Goal: Register for event/course

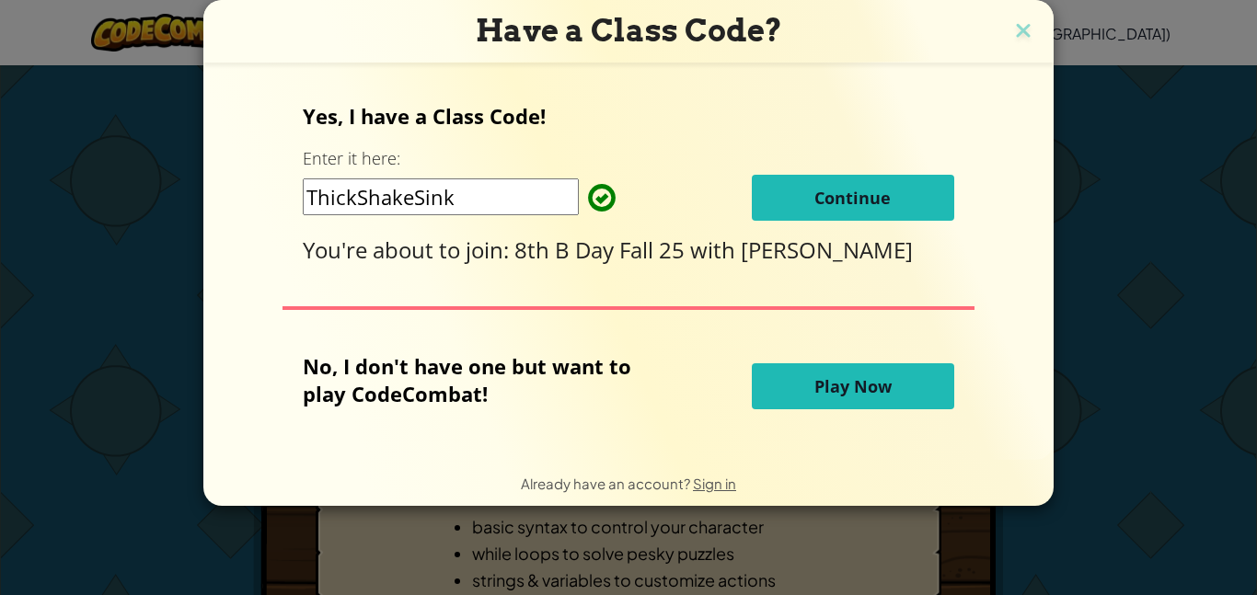
click at [471, 192] on input "ThickShakeSink" at bounding box center [441, 196] width 276 height 37
click at [491, 265] on div "You're about to join: 8th B Day Fall 25 with [PERSON_NAME]" at bounding box center [628, 250] width 650 height 30
click at [792, 185] on button "Continue" at bounding box center [853, 198] width 202 height 46
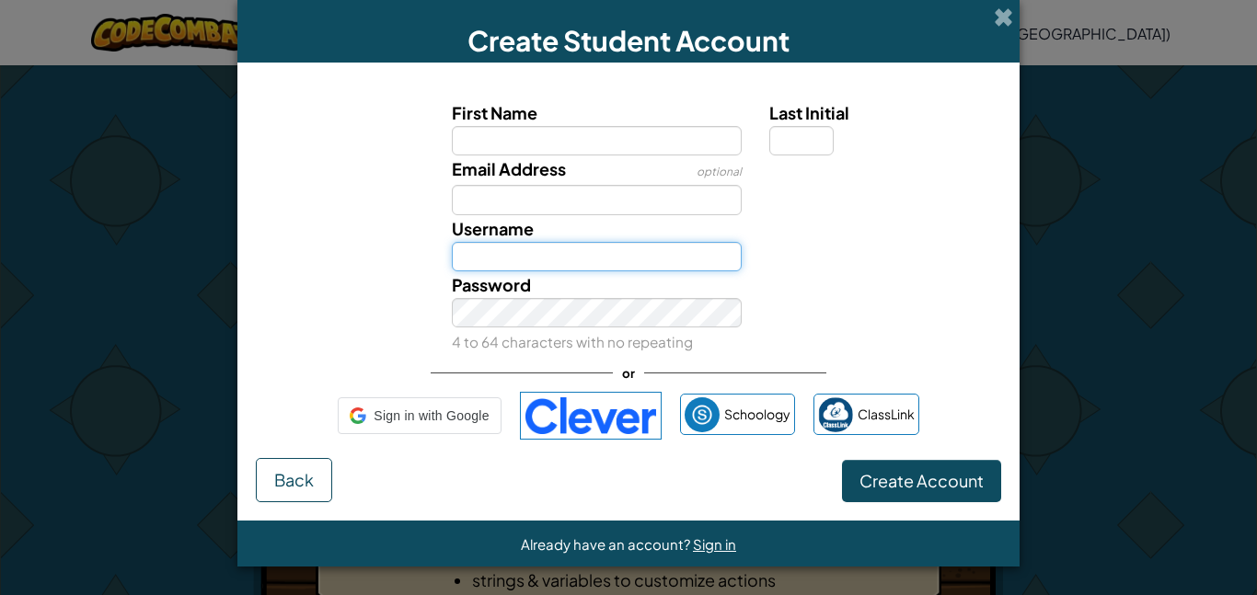
type input "cg486020"
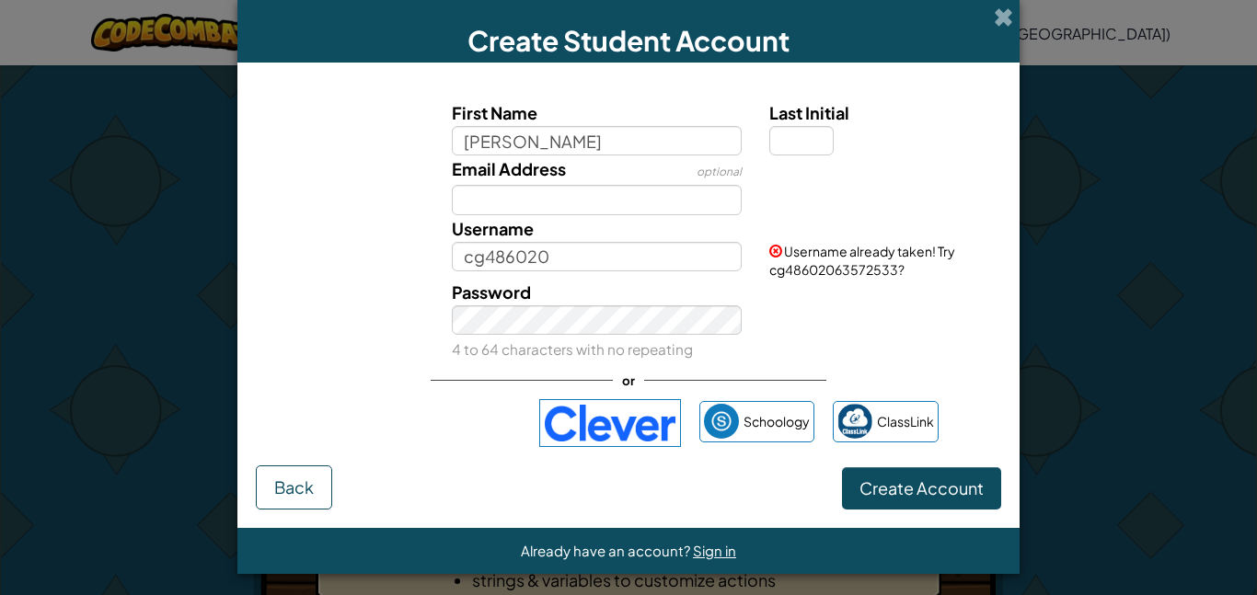
type input "[PERSON_NAME]"
click at [786, 142] on input "Last Initial" at bounding box center [801, 140] width 64 height 29
type input "[PERSON_NAME]"
type input "g"
type input "ChloeG"
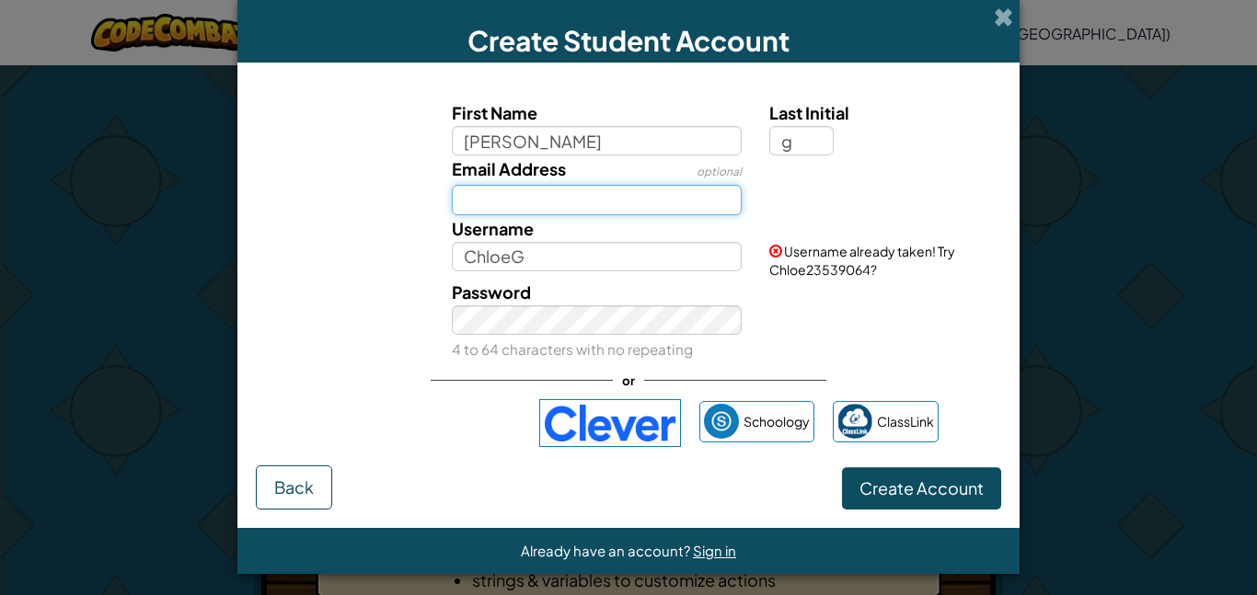
click at [646, 205] on input "Email Address" at bounding box center [597, 199] width 291 height 29
type input "[EMAIL_ADDRESS][DOMAIN_NAME]"
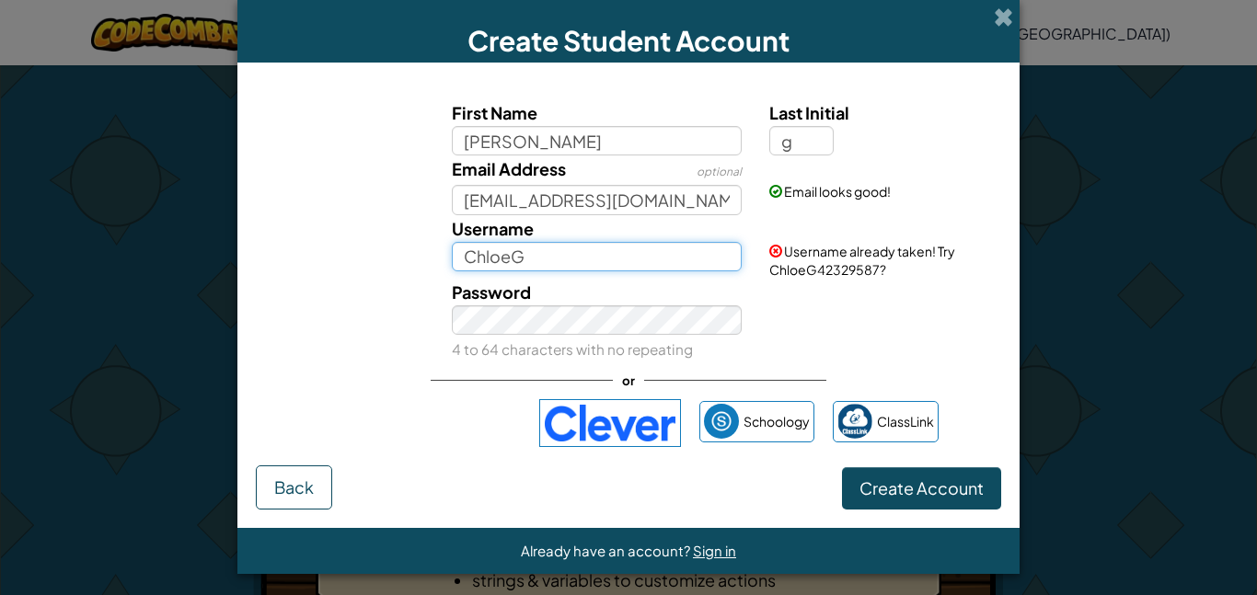
click at [593, 262] on input "ChloeG" at bounding box center [597, 256] width 291 height 29
type input "cg486020"
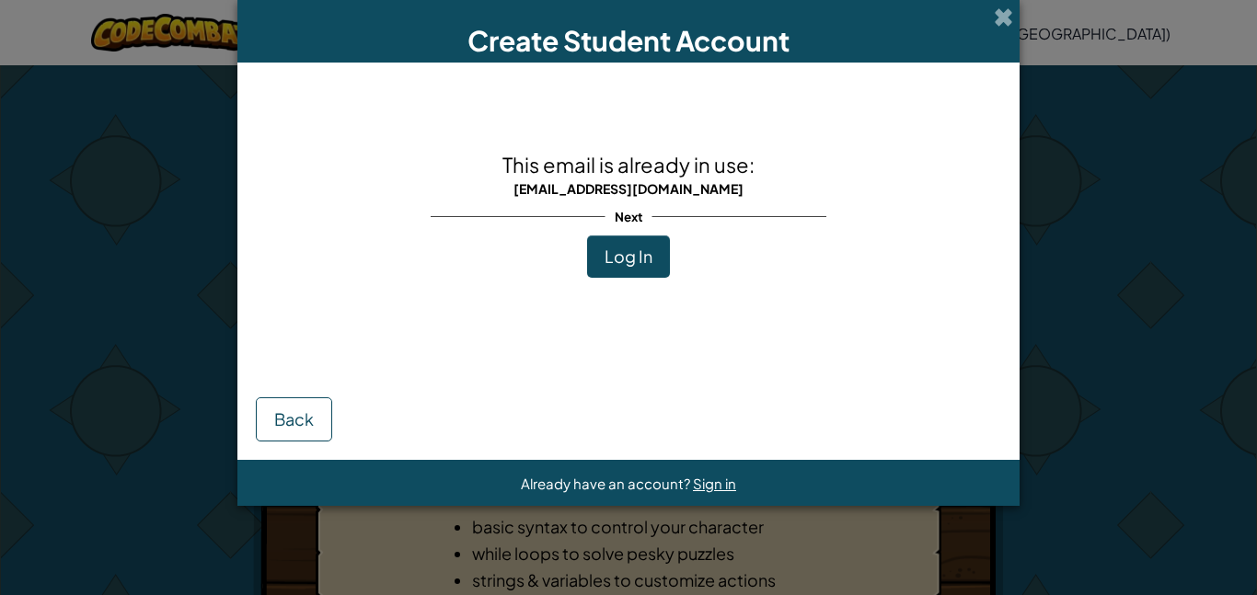
click at [615, 251] on span "Log In" at bounding box center [628, 256] width 48 height 21
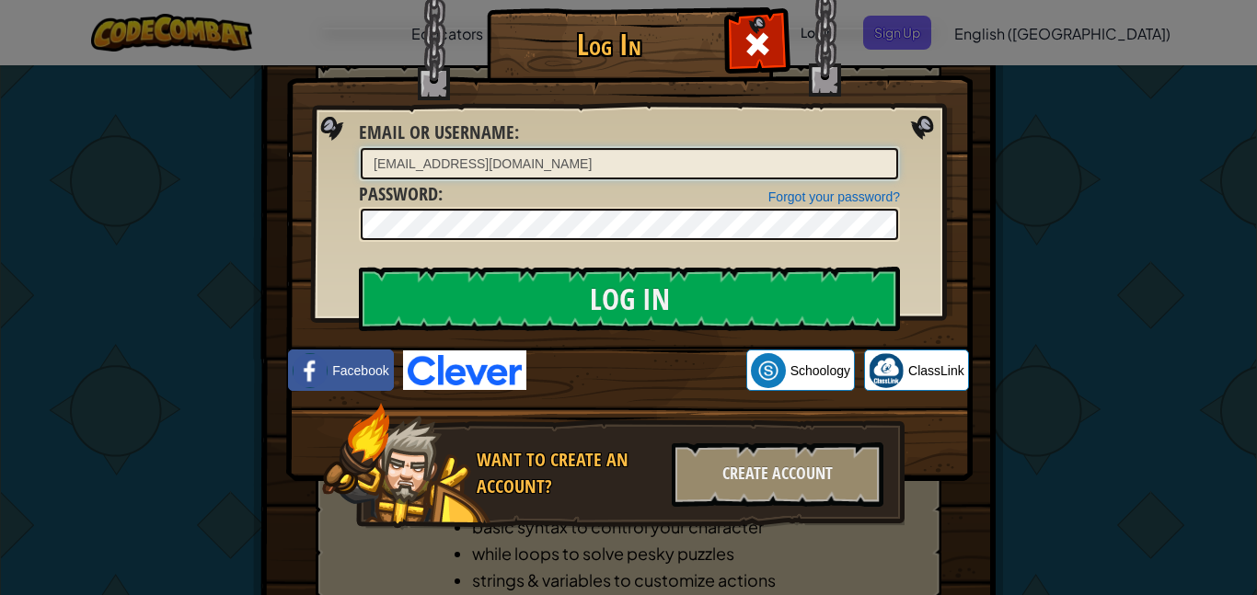
type input "cg486020"
